Goal: Transaction & Acquisition: Purchase product/service

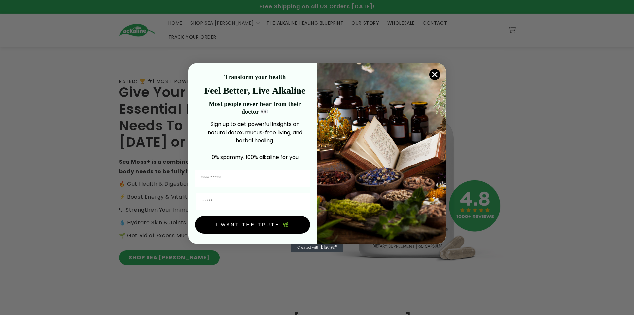
click at [435, 74] on icon "Close dialog" at bounding box center [435, 74] width 5 height 5
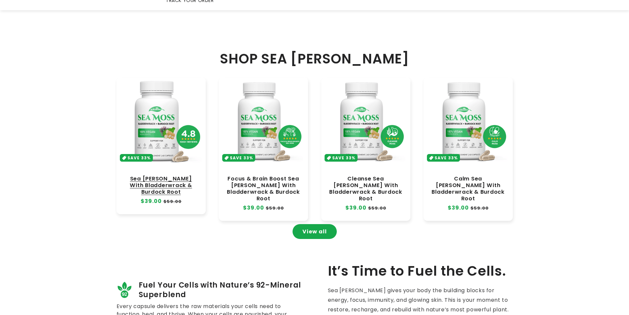
scroll to position [264, 0]
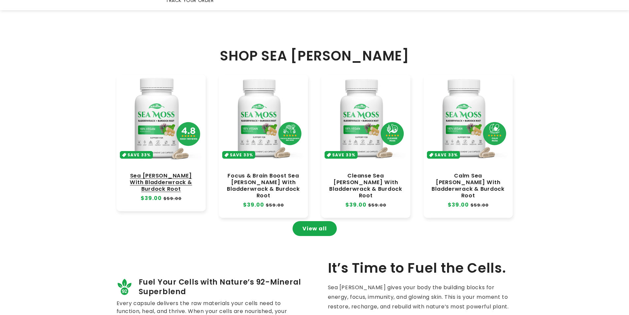
click at [161, 172] on link "Sea Moss With Bladderwrack & Burdock Root" at bounding box center [161, 182] width 76 height 20
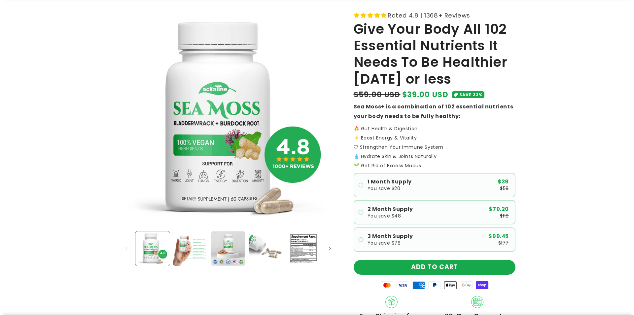
scroll to position [132, 0]
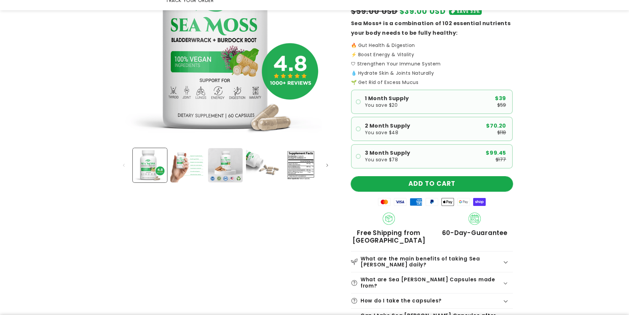
click at [368, 176] on button "ADD TO CART" at bounding box center [432, 183] width 162 height 15
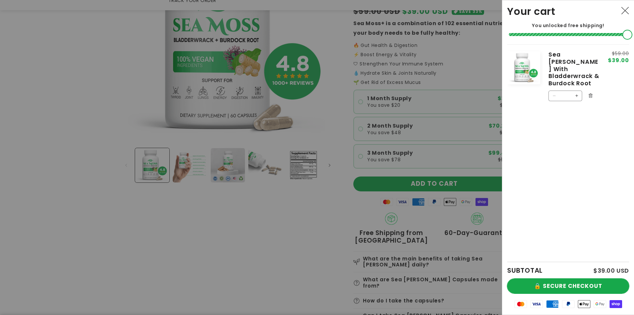
drag, startPoint x: 521, startPoint y: 282, endPoint x: 518, endPoint y: 281, distance: 3.8
click at [521, 282] on button "🔒 SECURE CHECKOUT" at bounding box center [568, 285] width 122 height 15
